Goal: Task Accomplishment & Management: Use online tool/utility

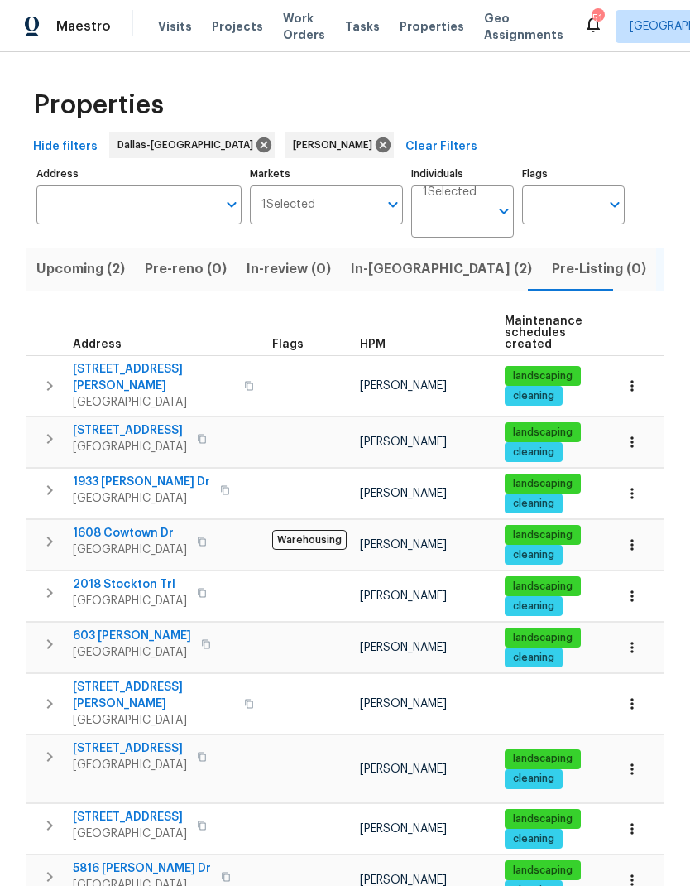
click at [380, 281] on button "In-[GEOGRAPHIC_DATA] (2)" at bounding box center [441, 269] width 201 height 43
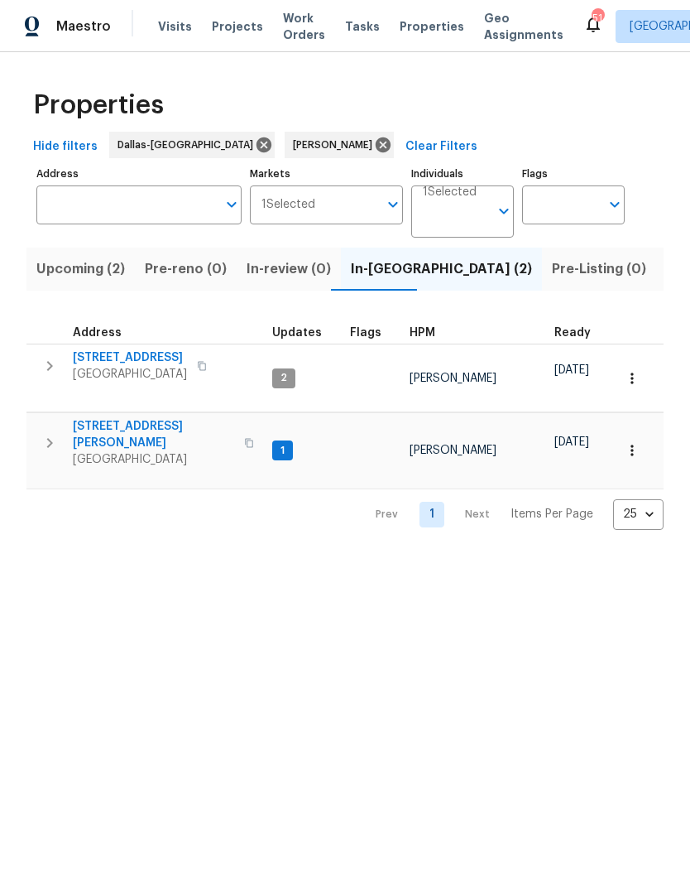
click at [47, 418] on button "button" at bounding box center [49, 443] width 33 height 50
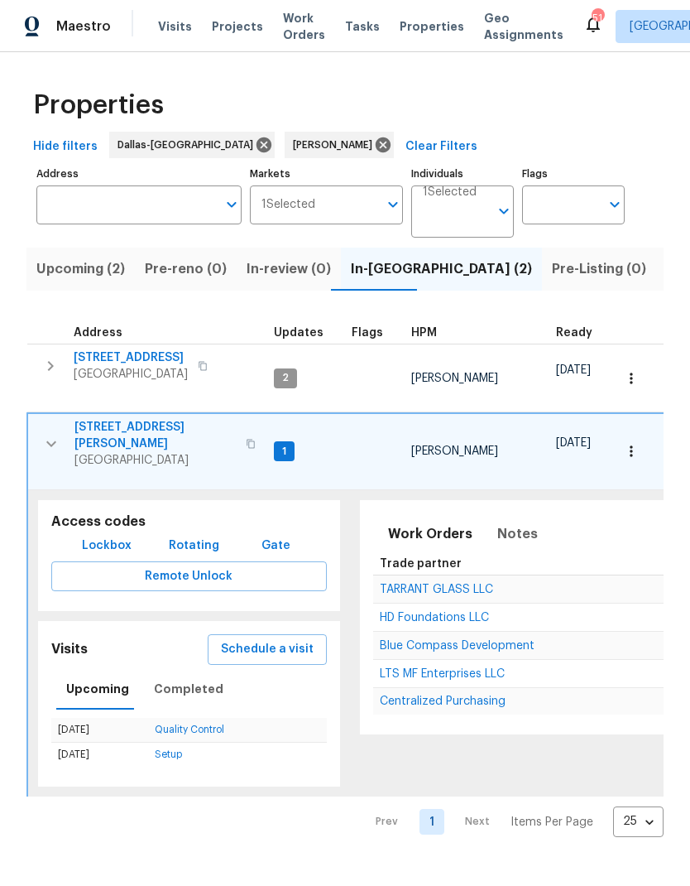
click at [283, 639] on span "Schedule a visit" at bounding box center [267, 649] width 93 height 21
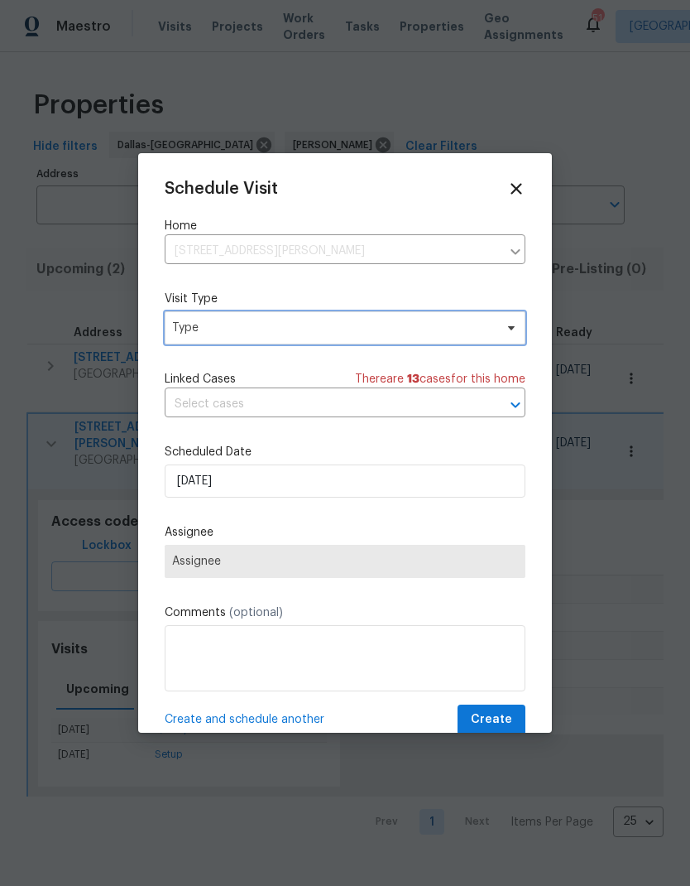
click at [444, 321] on span "Type" at bounding box center [333, 328] width 322 height 17
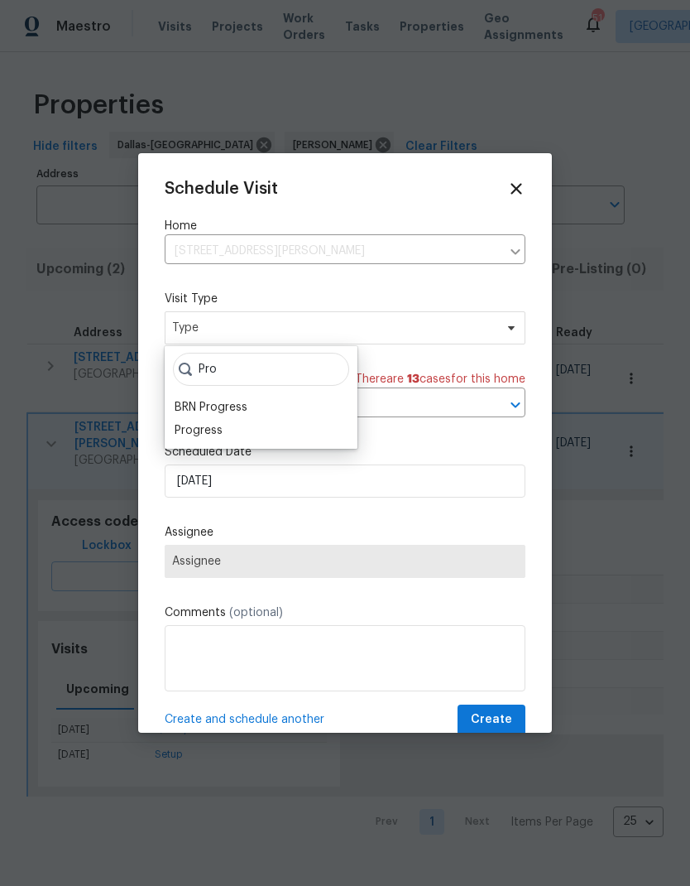
type input "Pro"
click at [230, 432] on div "Progress" at bounding box center [261, 430] width 183 height 23
click at [217, 425] on div "Progress" at bounding box center [199, 430] width 48 height 17
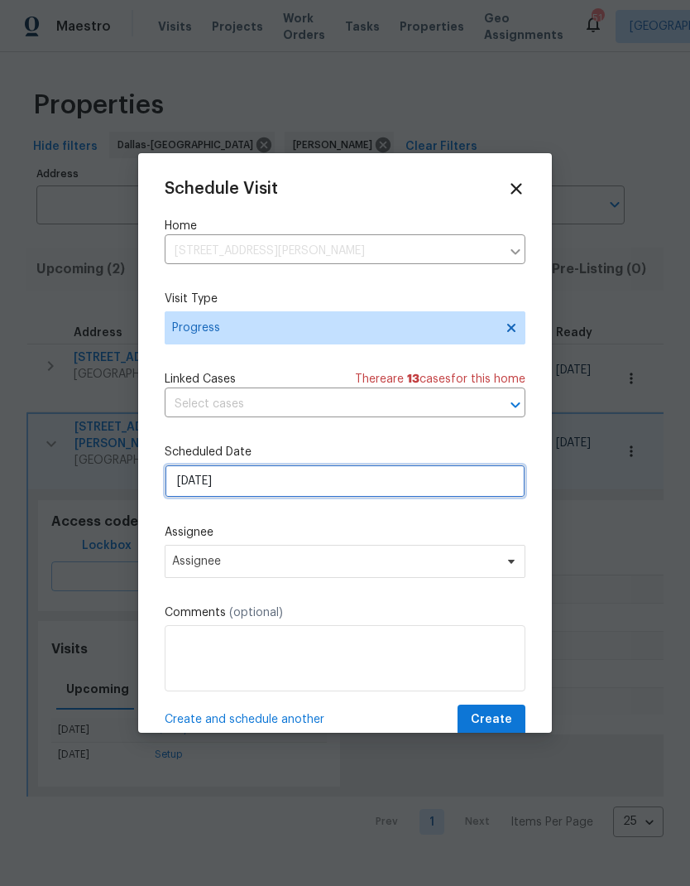
click at [252, 484] on input "[DATE]" at bounding box center [345, 480] width 361 height 33
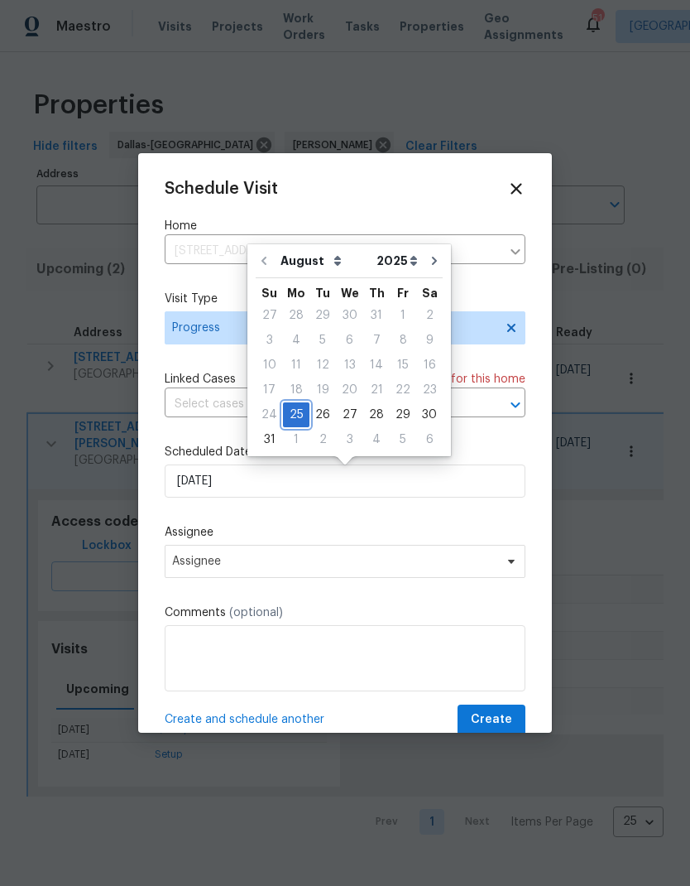
click at [293, 416] on div "25" at bounding box center [296, 414] width 26 height 23
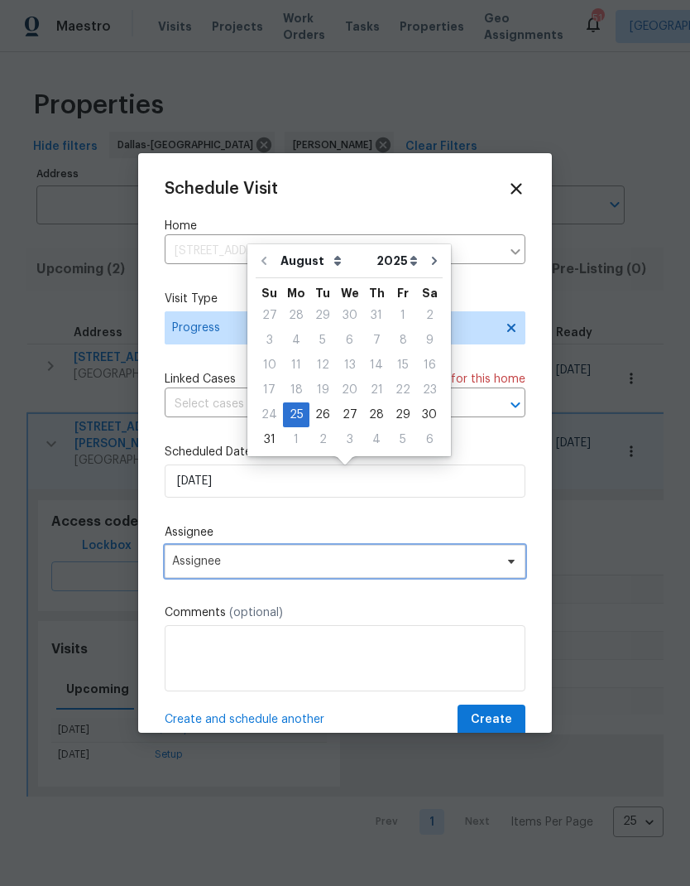
click at [285, 568] on span "Assignee" at bounding box center [334, 561] width 324 height 13
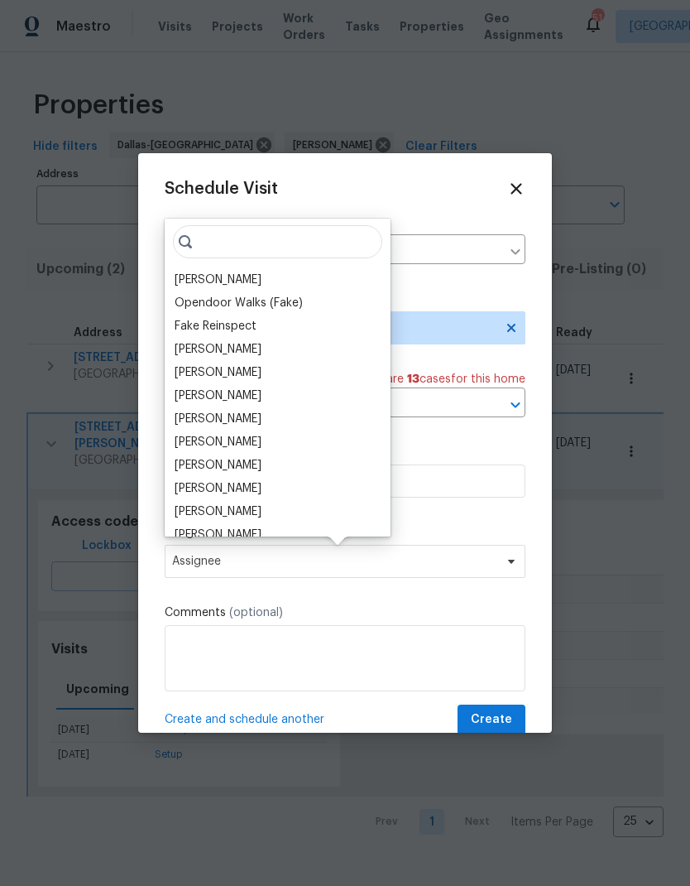
click at [224, 278] on div "[PERSON_NAME]" at bounding box center [218, 280] width 87 height 17
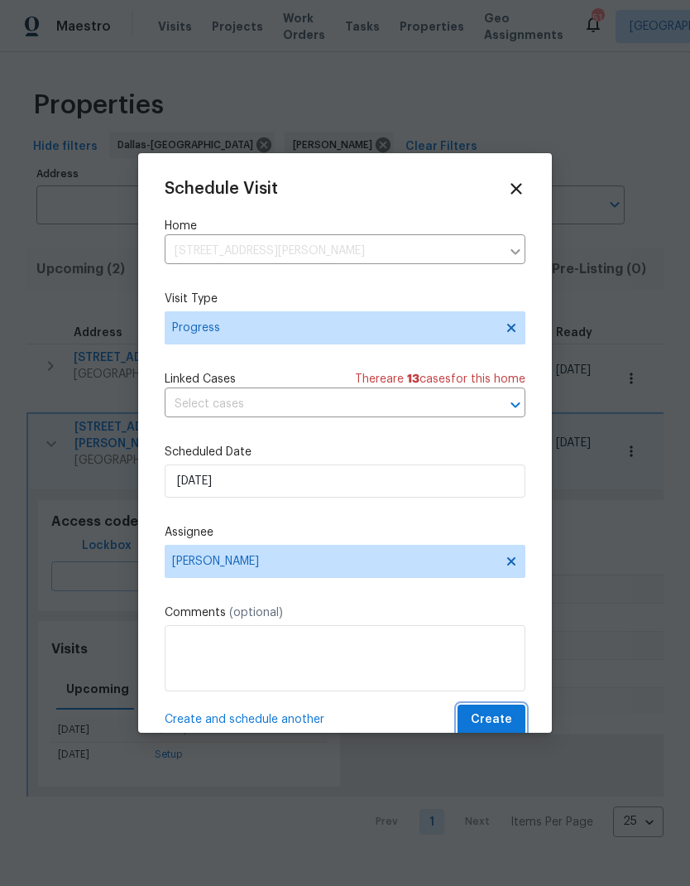
click at [516, 724] on button "Create" at bounding box center [492, 719] width 68 height 31
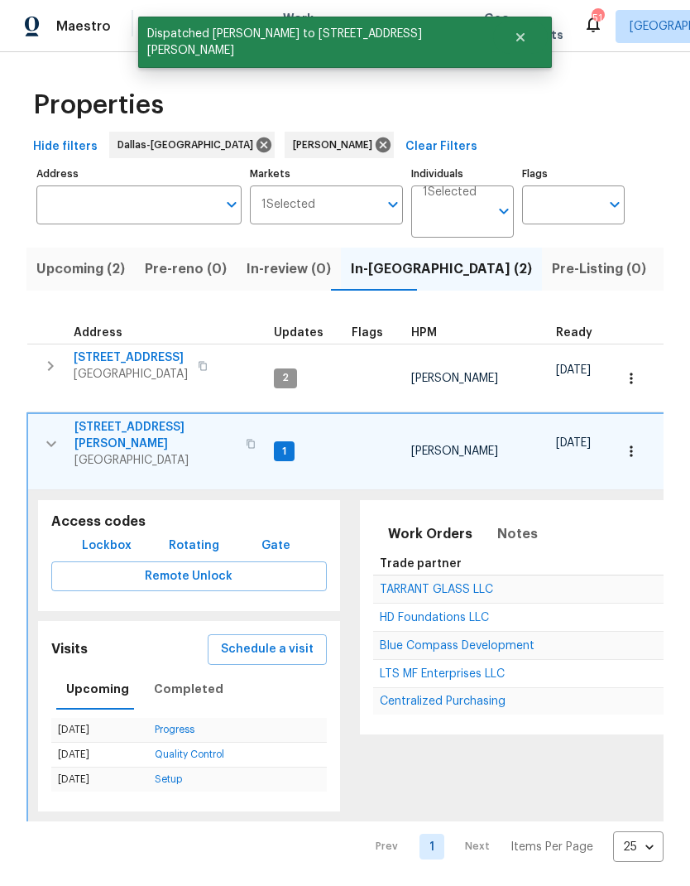
click at [45, 369] on icon "button" at bounding box center [51, 366] width 20 height 20
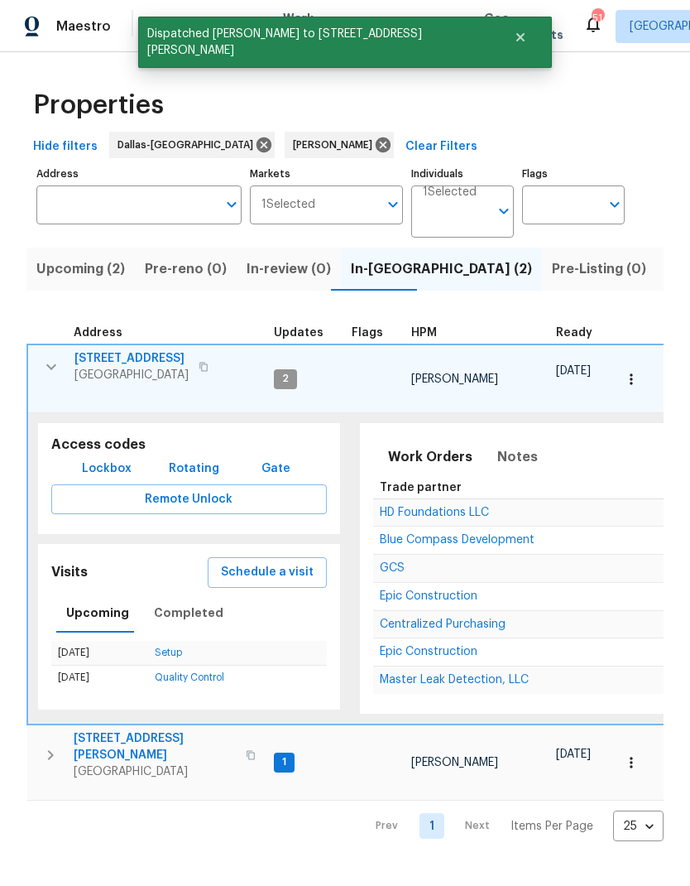
click at [296, 562] on span "Schedule a visit" at bounding box center [267, 572] width 93 height 21
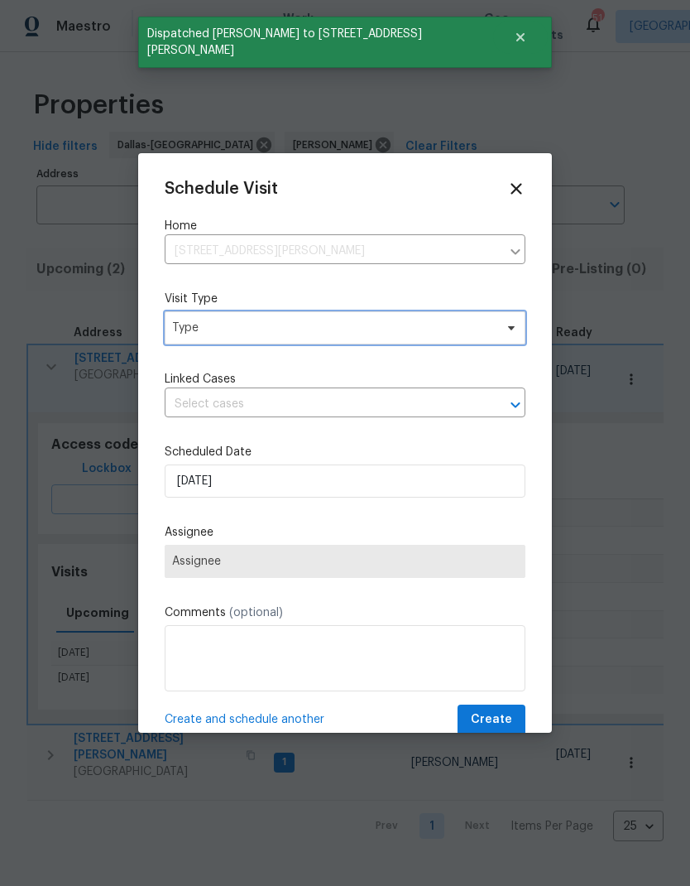
click at [338, 343] on span "Type" at bounding box center [345, 327] width 361 height 33
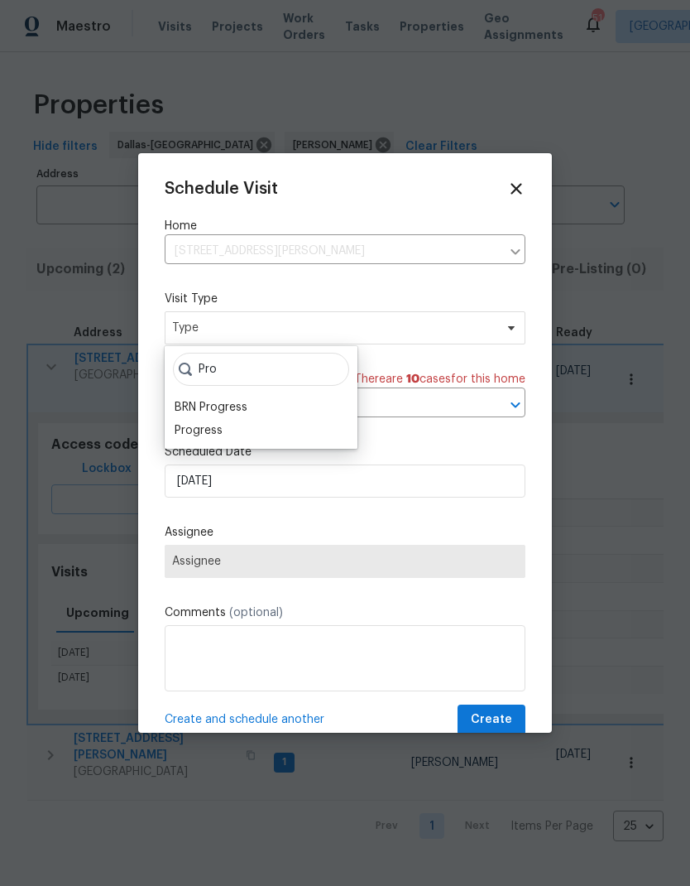
type input "Pro"
click at [218, 433] on div "Progress" at bounding box center [199, 430] width 48 height 17
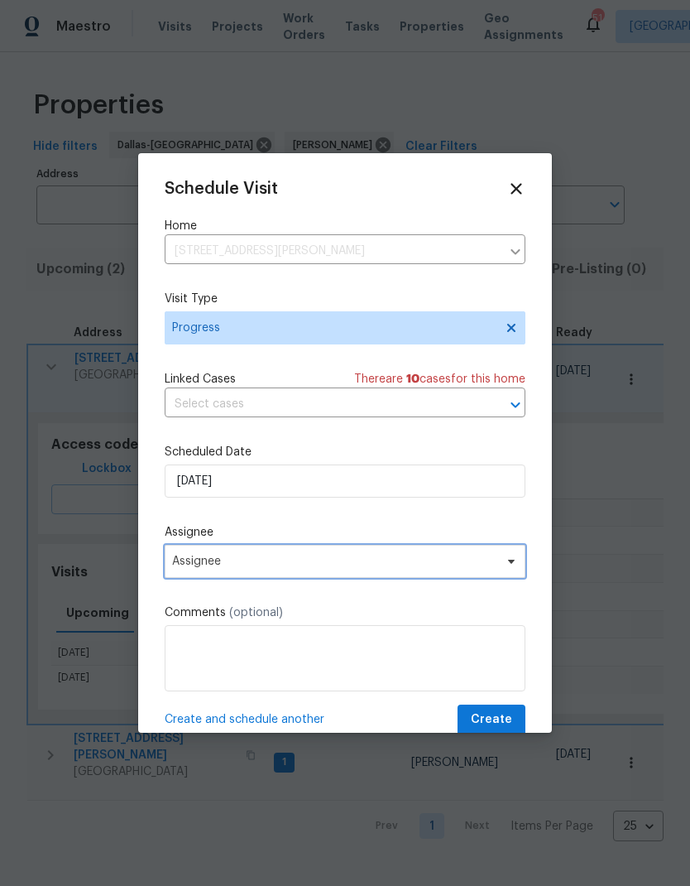
click at [244, 568] on span "Assignee" at bounding box center [334, 561] width 324 height 13
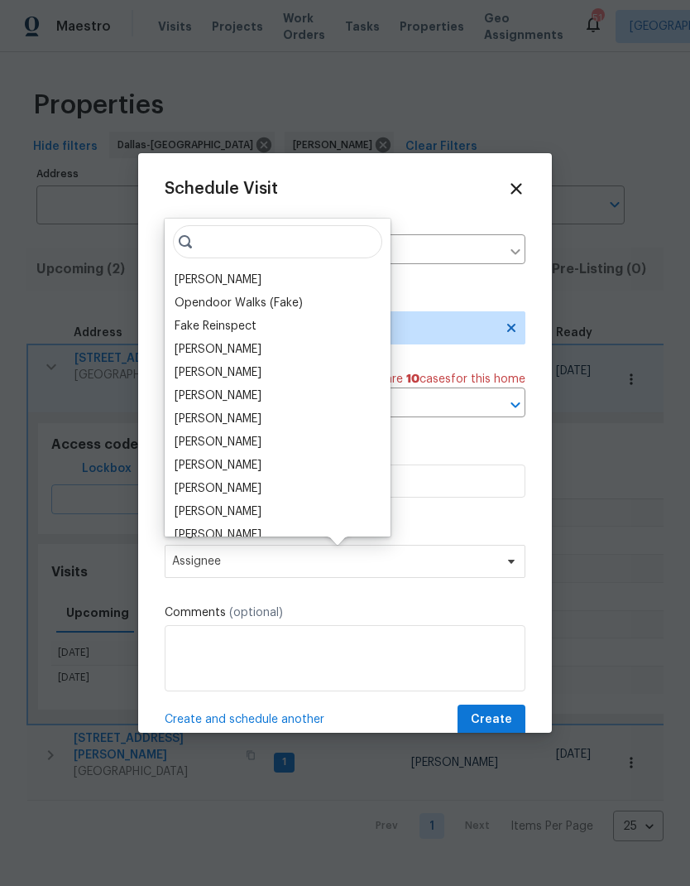
click at [229, 276] on div "[PERSON_NAME]" at bounding box center [218, 280] width 87 height 17
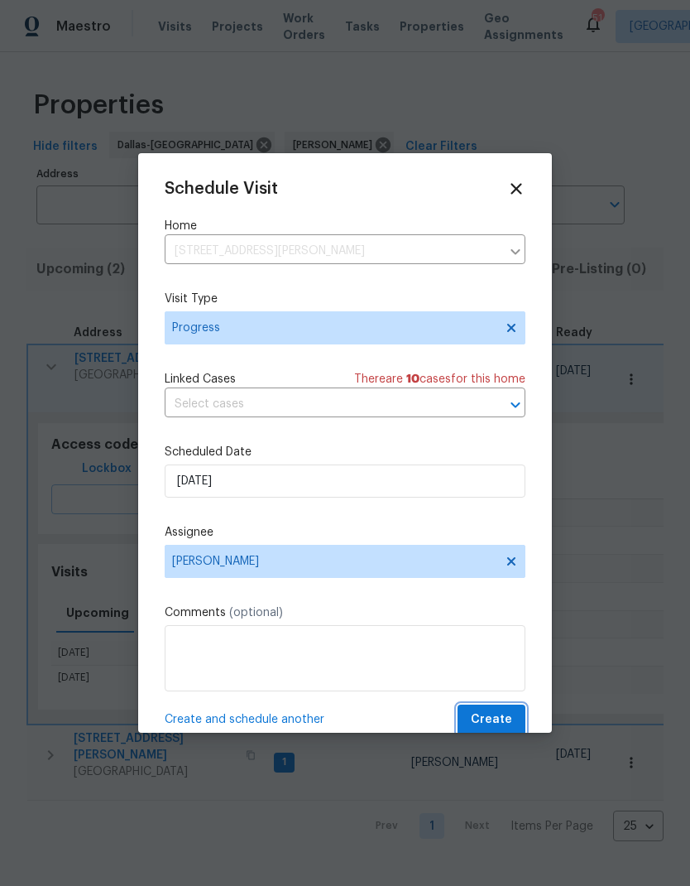
click at [495, 719] on span "Create" at bounding box center [491, 719] width 41 height 21
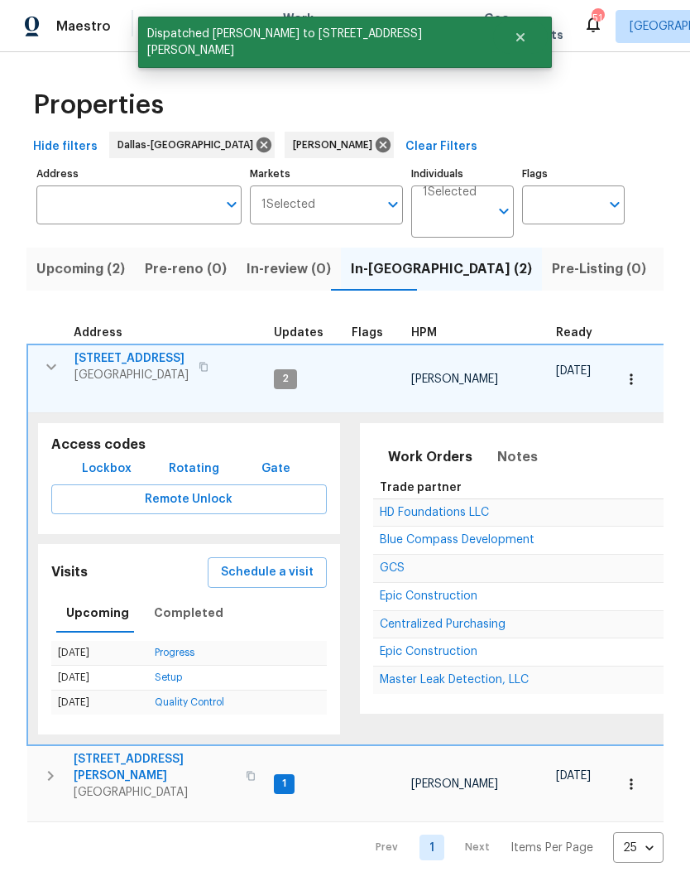
click at [46, 367] on icon "button" at bounding box center [51, 367] width 10 height 6
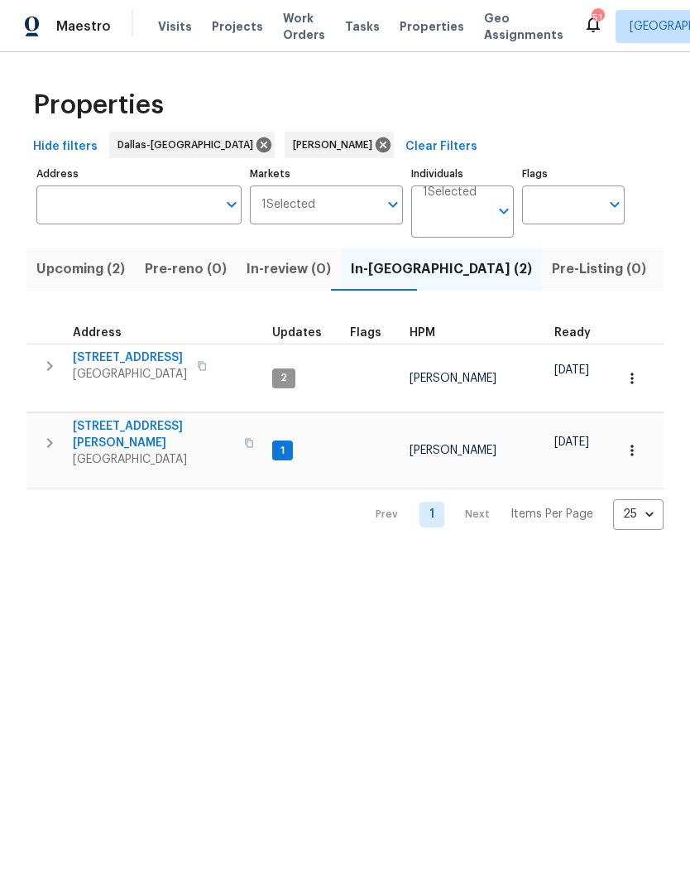
click at [89, 264] on span "Upcoming (2)" at bounding box center [80, 268] width 89 height 23
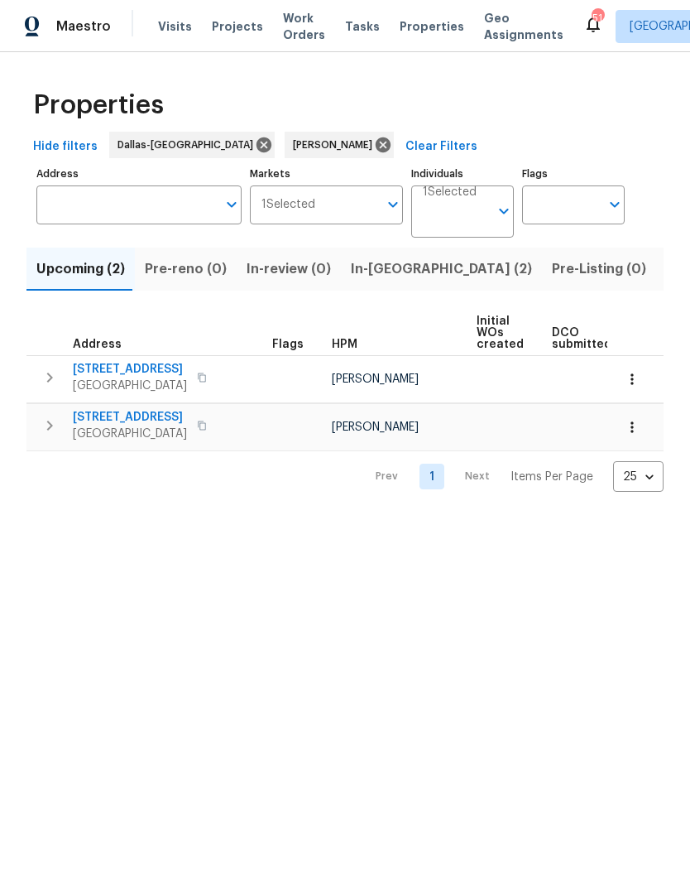
click at [632, 372] on icon "button" at bounding box center [632, 379] width 17 height 17
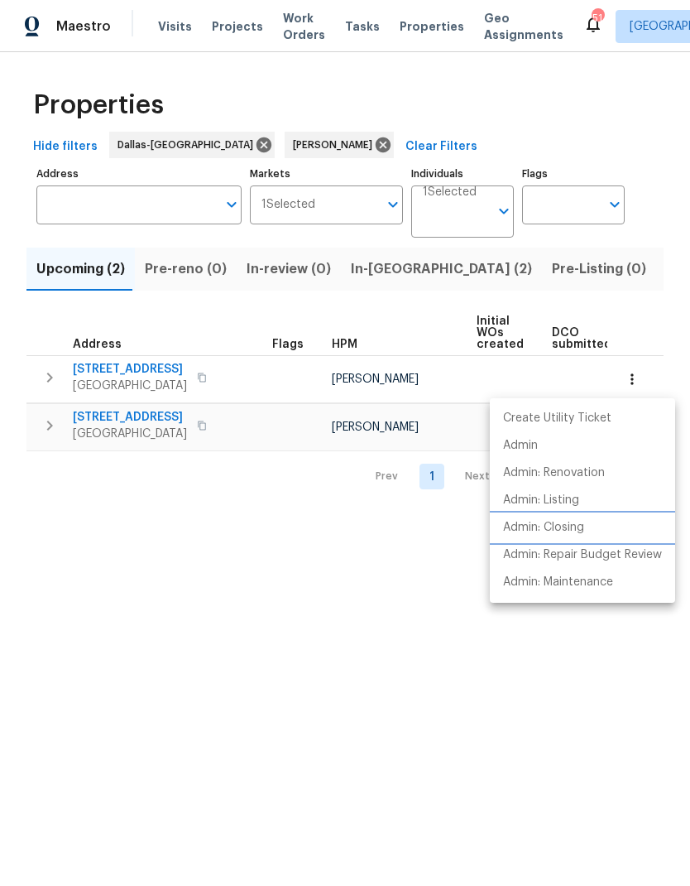
click at [574, 521] on p "Admin: Closing" at bounding box center [543, 527] width 81 height 17
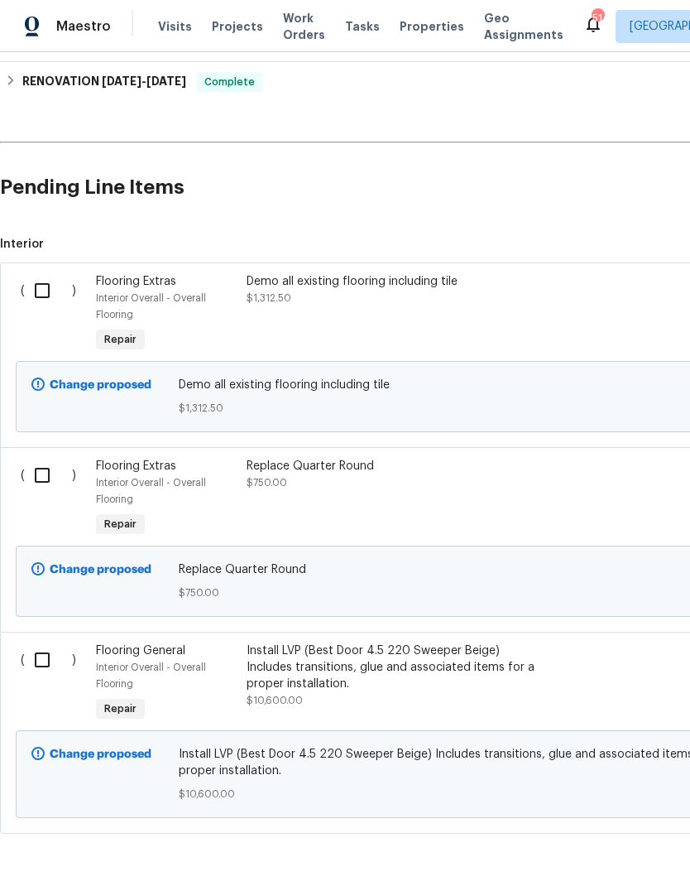
scroll to position [276, 0]
